Goal: Task Accomplishment & Management: Manage account settings

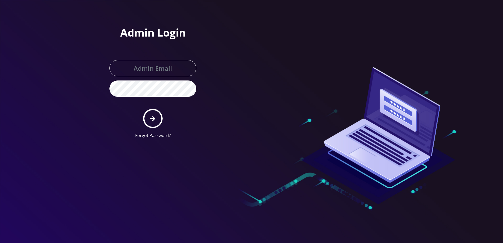
type input "[PERSON_NAME][EMAIL_ADDRESS][DOMAIN_NAME]"
click at [152, 120] on icon "submit" at bounding box center [152, 119] width 5 height 6
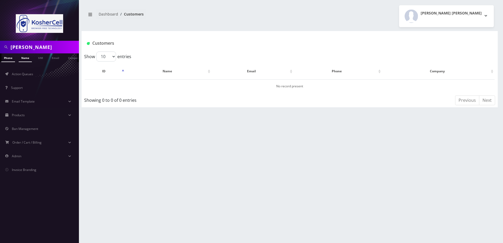
click at [30, 57] on link "Name" at bounding box center [25, 57] width 13 height 9
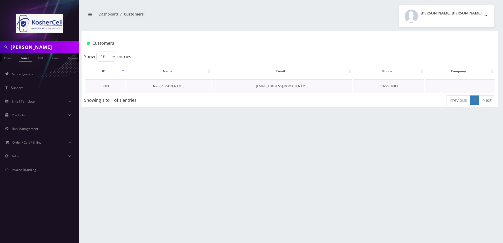
click at [163, 87] on link "Ner-Nick Fessel" at bounding box center [168, 86] width 31 height 4
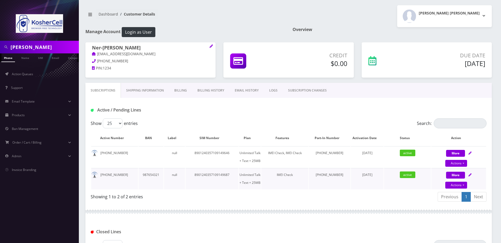
click at [471, 174] on icon at bounding box center [470, 174] width 3 height 3
select select "244"
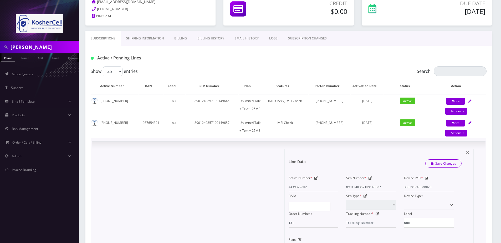
scroll to position [53, 0]
